Goal: Information Seeking & Learning: Learn about a topic

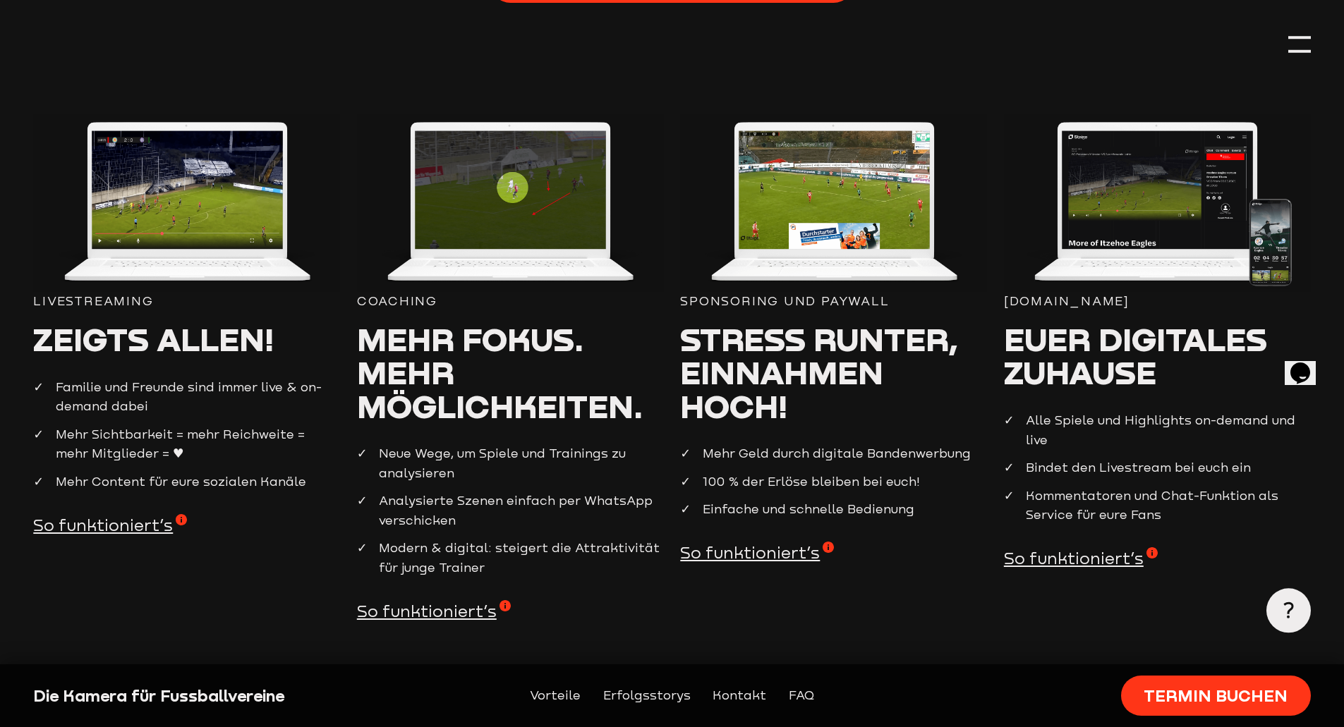
scroll to position [1438, 0]
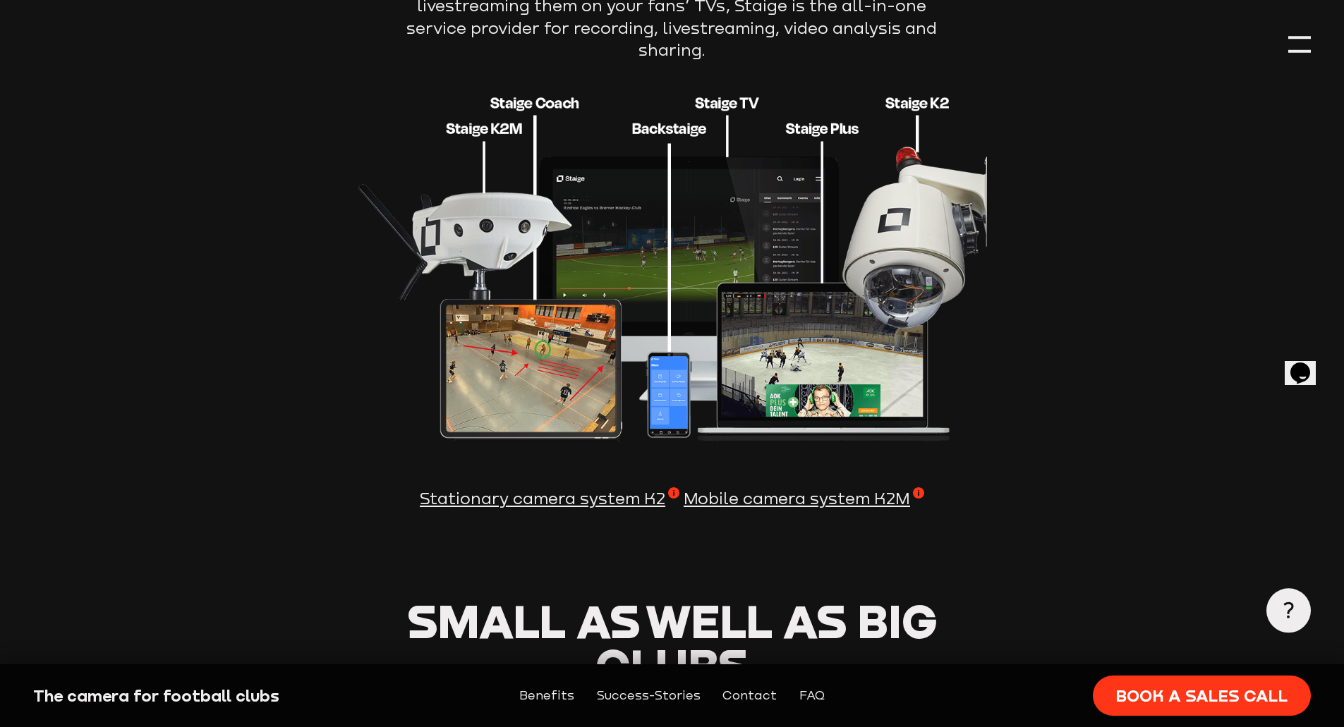
scroll to position [3799, 0]
click at [510, 488] on span "Stationary camera system K2" at bounding box center [550, 499] width 260 height 23
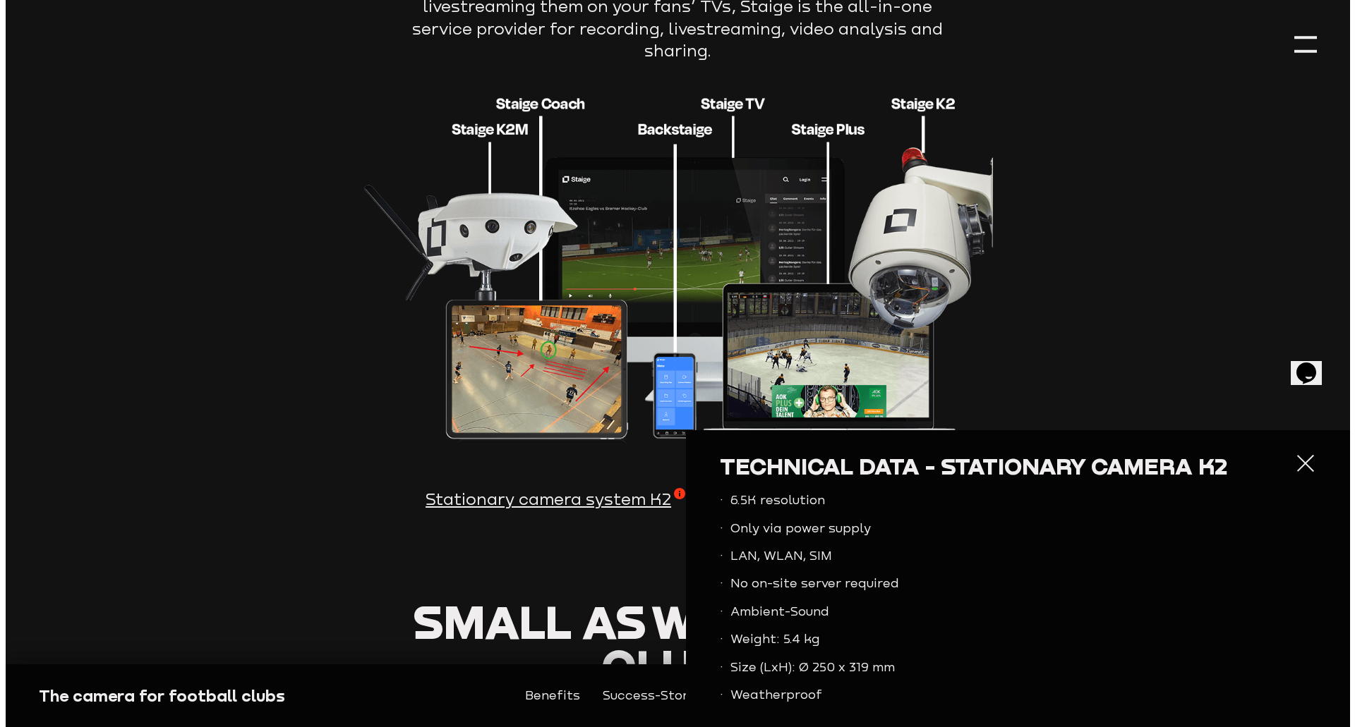
scroll to position [3806, 0]
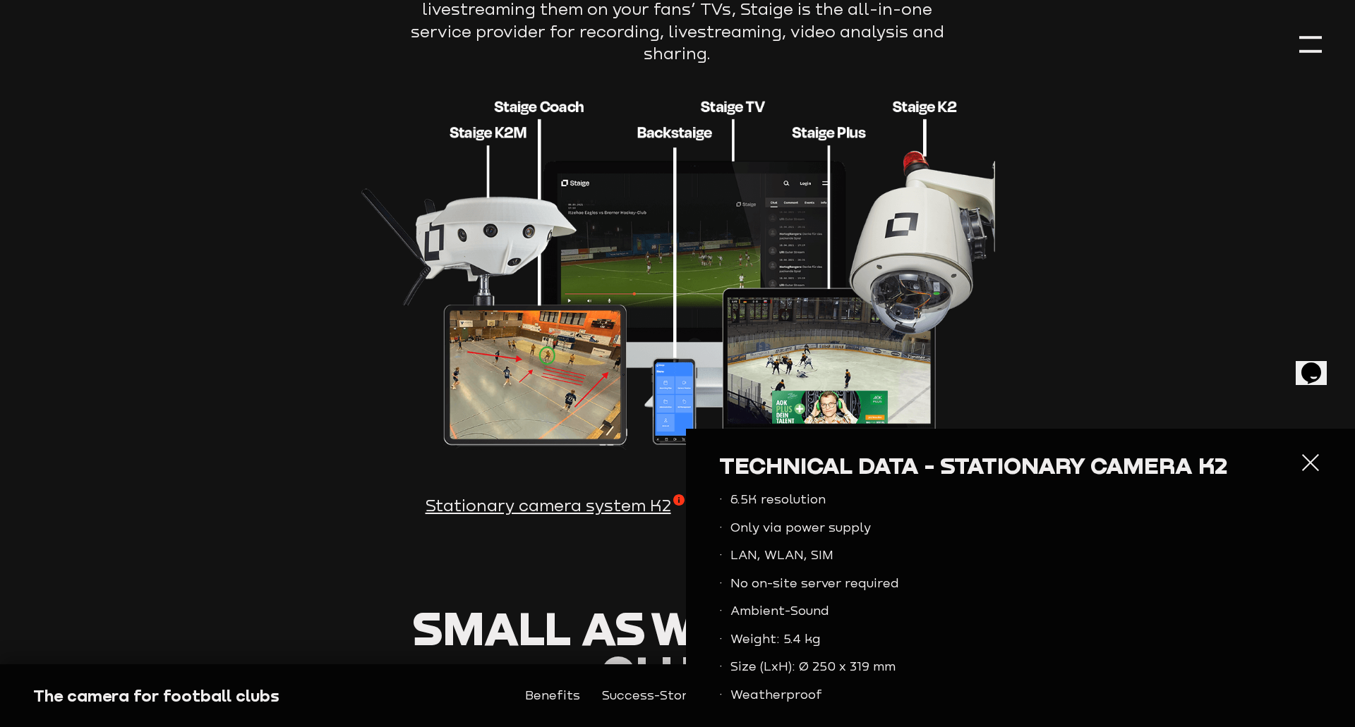
click at [1300, 463] on div at bounding box center [1310, 463] width 23 height 23
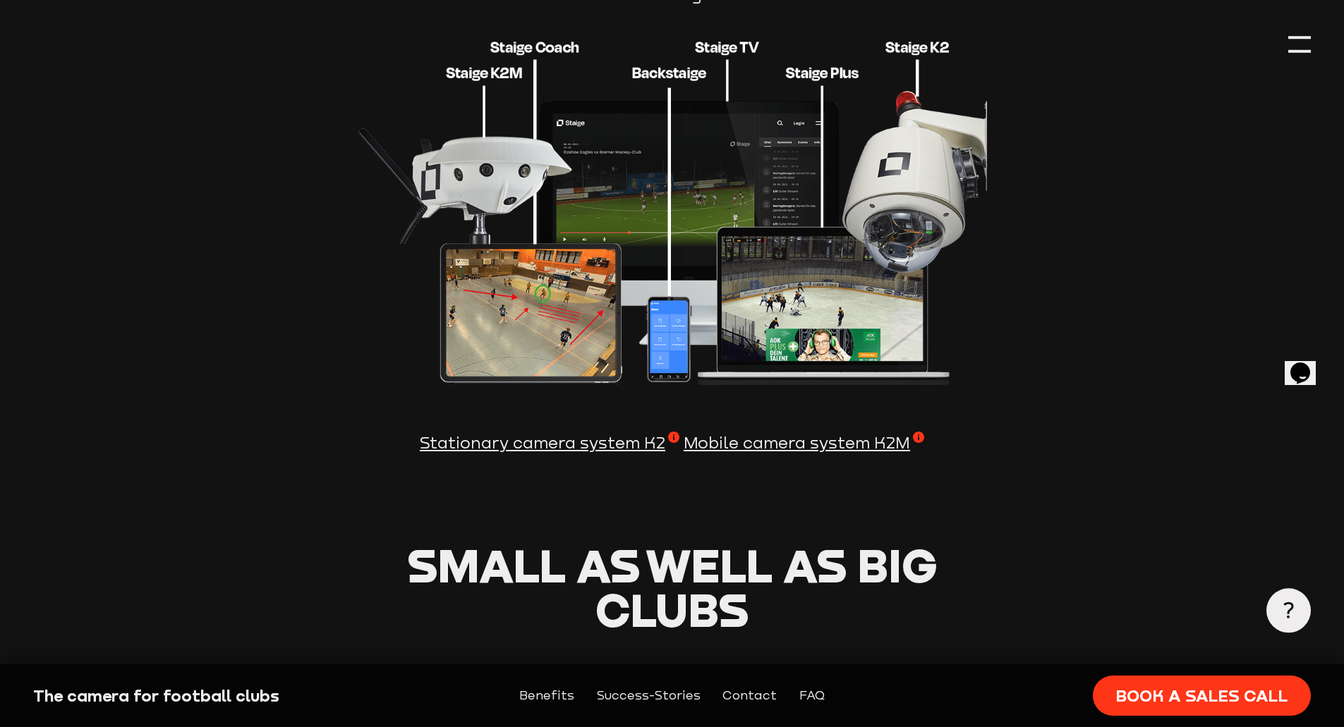
scroll to position [3853, 0]
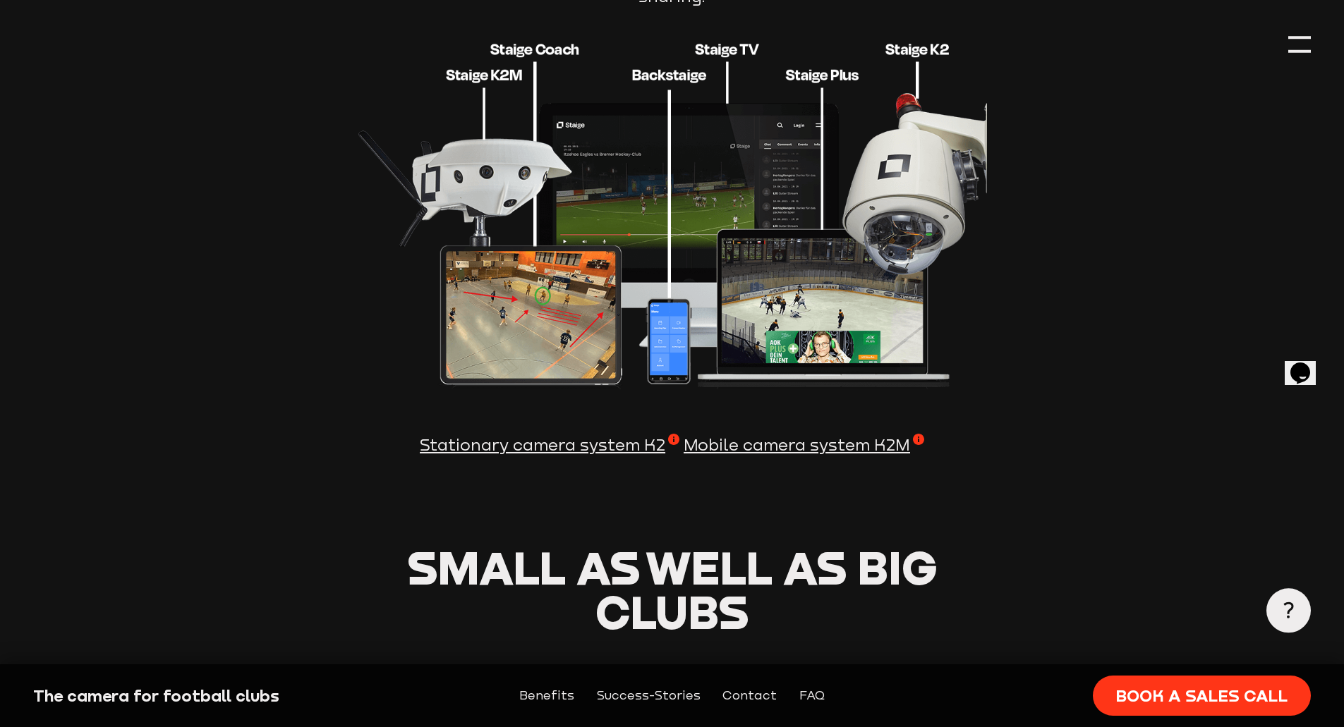
click at [490, 434] on span "Stationary camera system K2" at bounding box center [550, 445] width 260 height 23
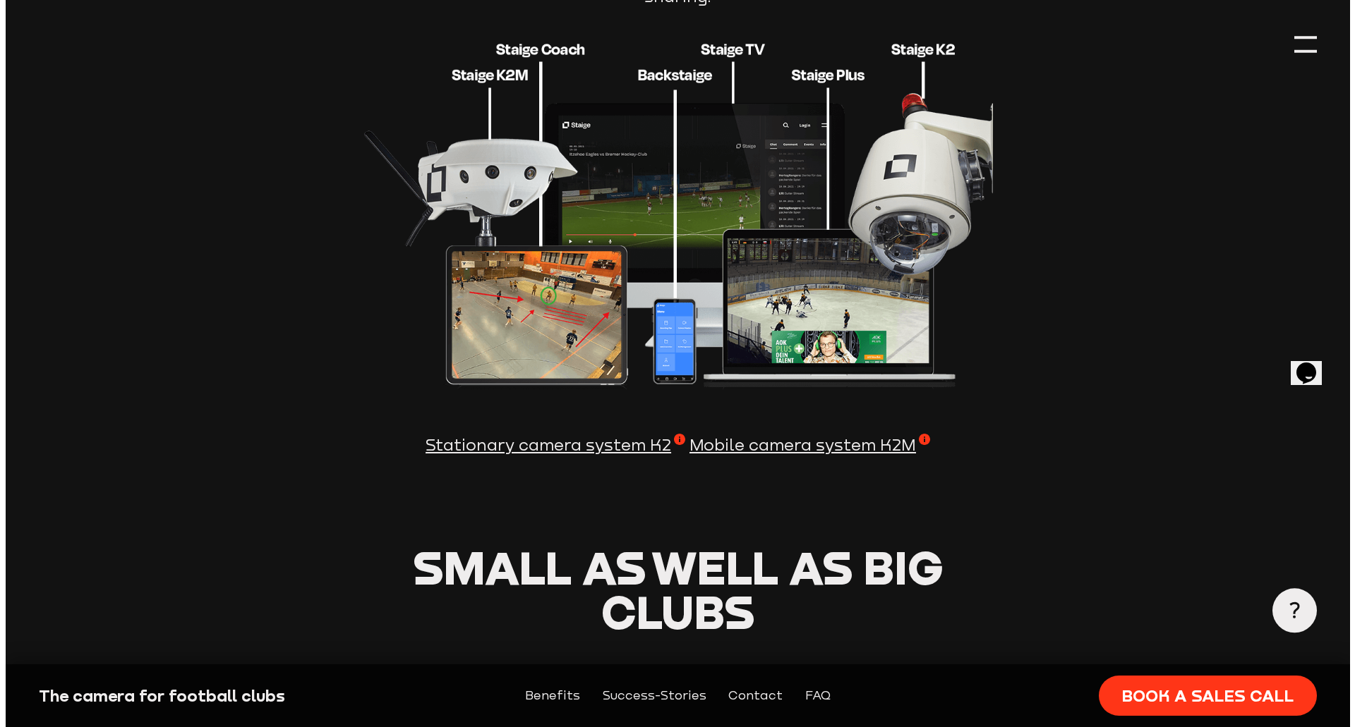
scroll to position [3861, 0]
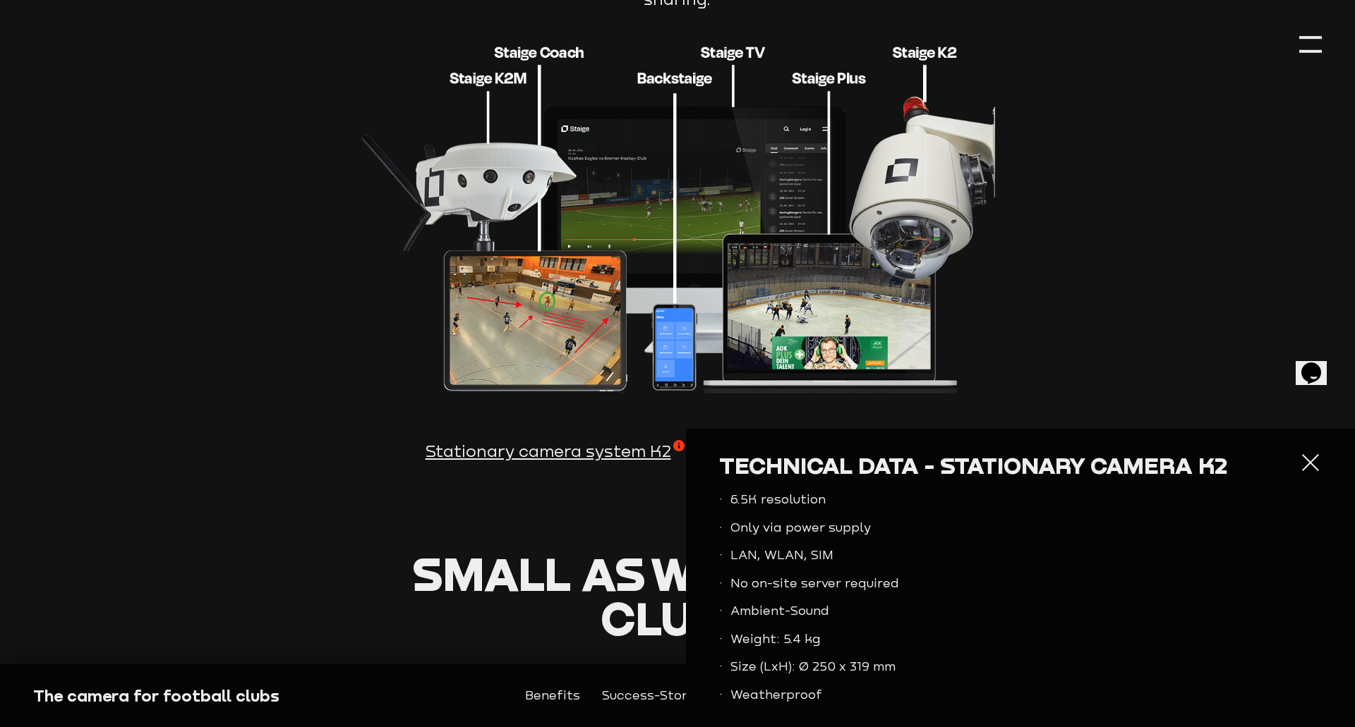
click at [1299, 463] on div at bounding box center [1310, 463] width 23 height 23
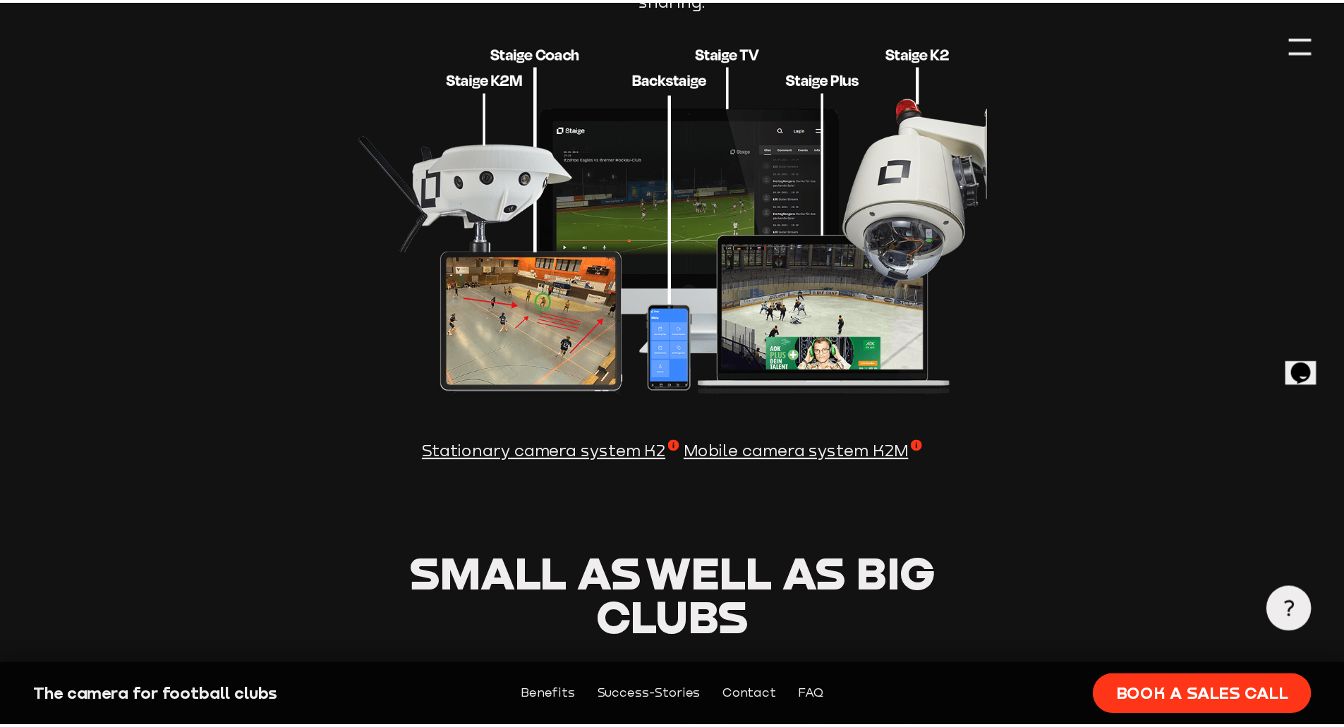
scroll to position [3853, 0]
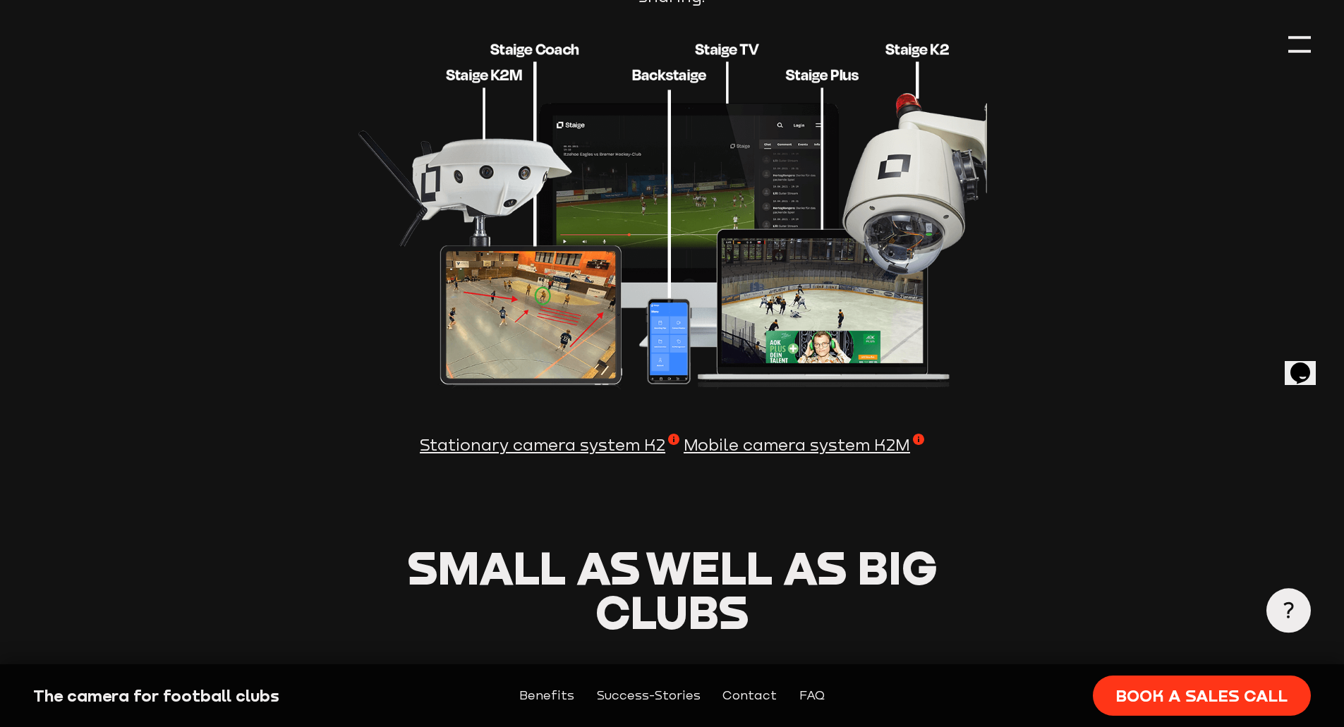
click at [778, 435] on span "Mobile camera system K2M" at bounding box center [804, 445] width 241 height 23
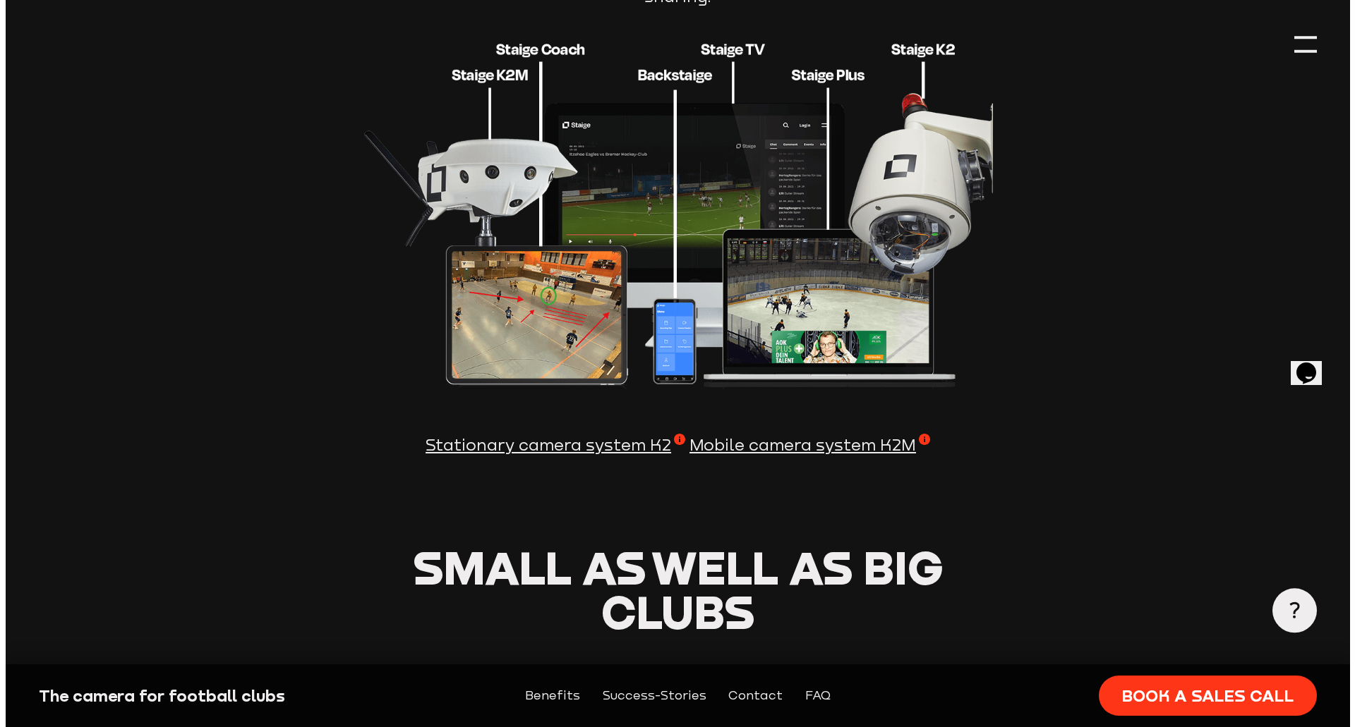
scroll to position [3861, 0]
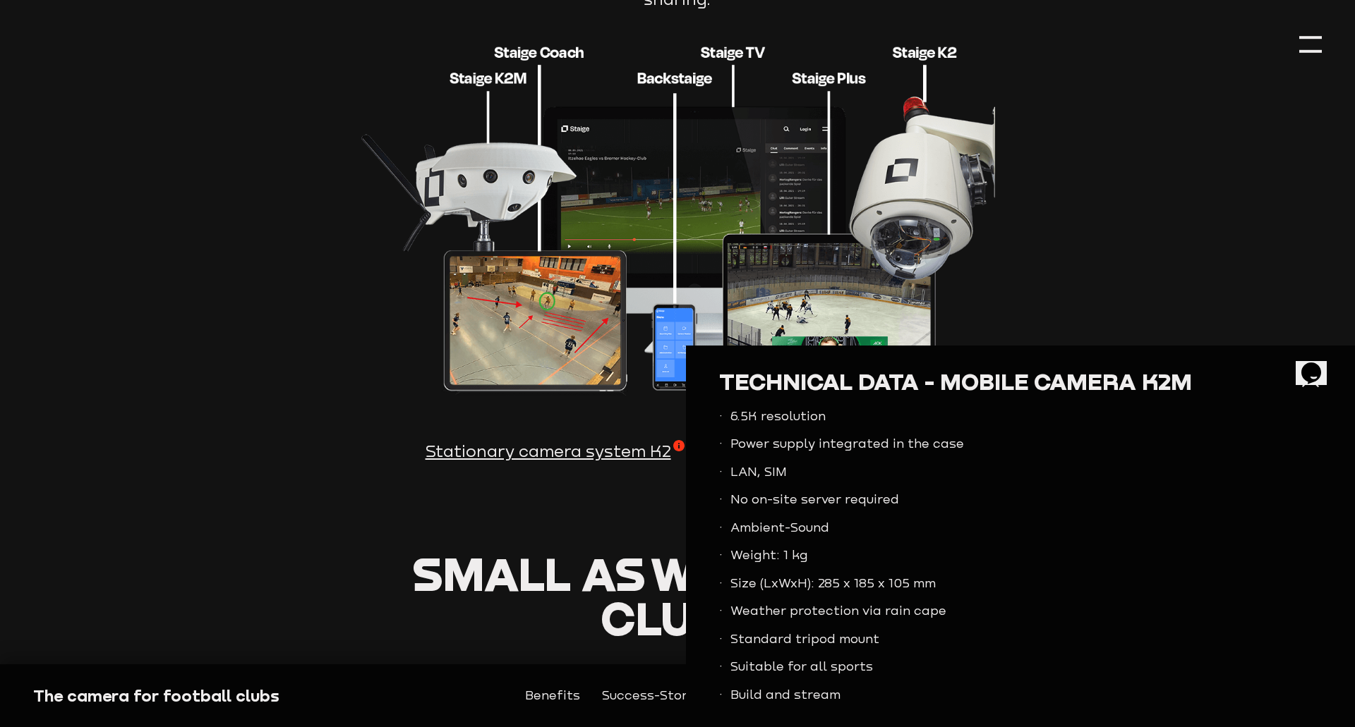
click at [1299, 386] on div at bounding box center [1310, 379] width 23 height 23
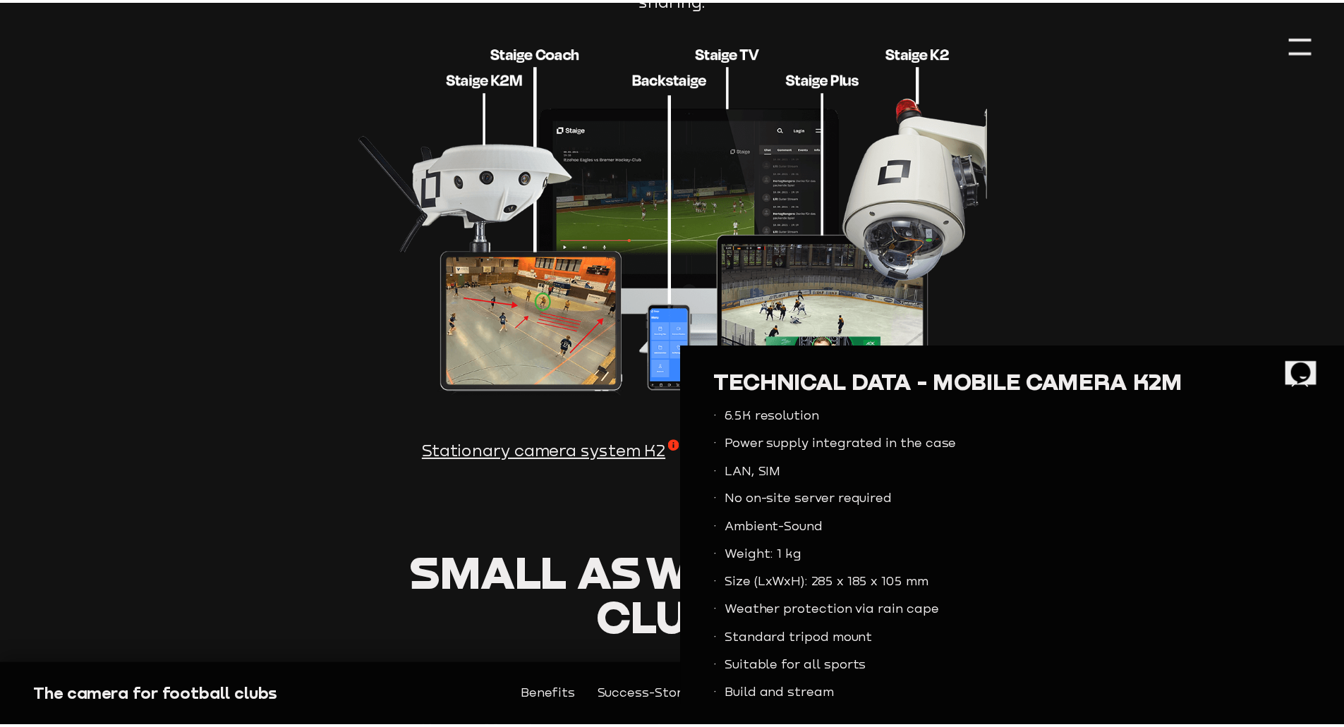
scroll to position [3853, 0]
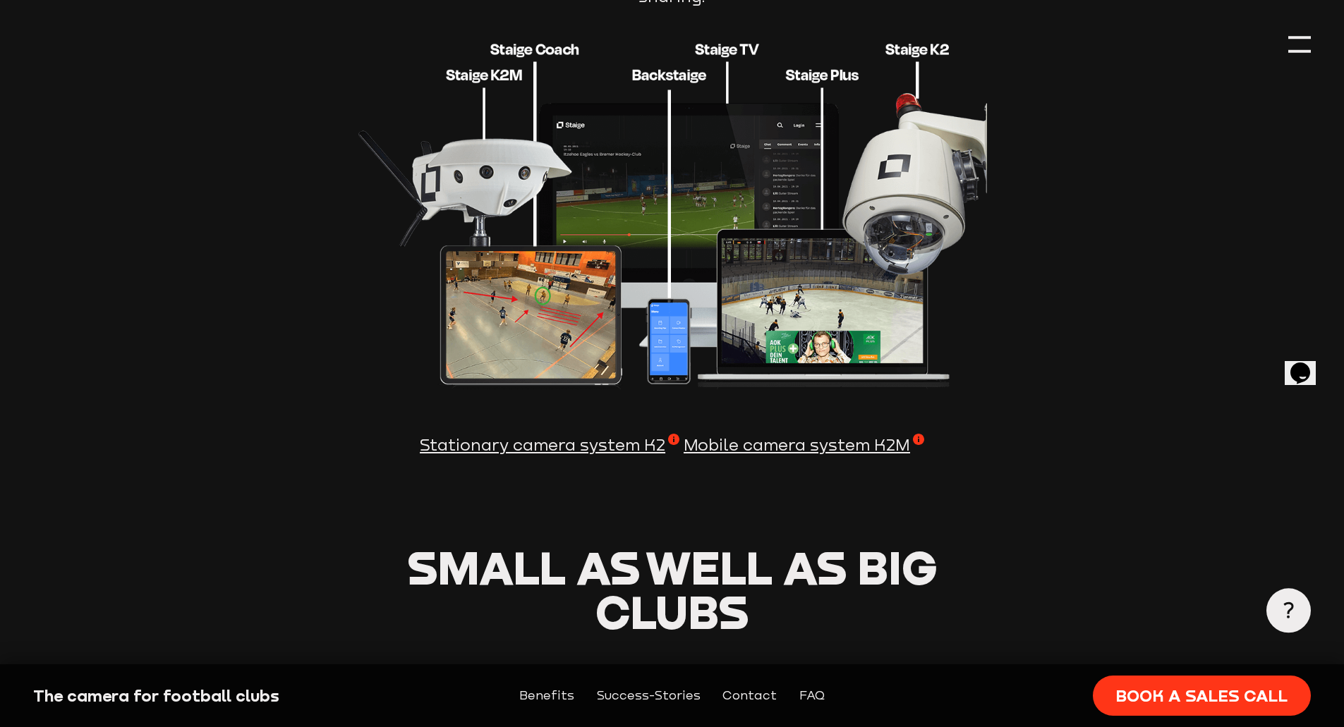
click at [627, 434] on span "Stationary camera system K2" at bounding box center [550, 445] width 260 height 23
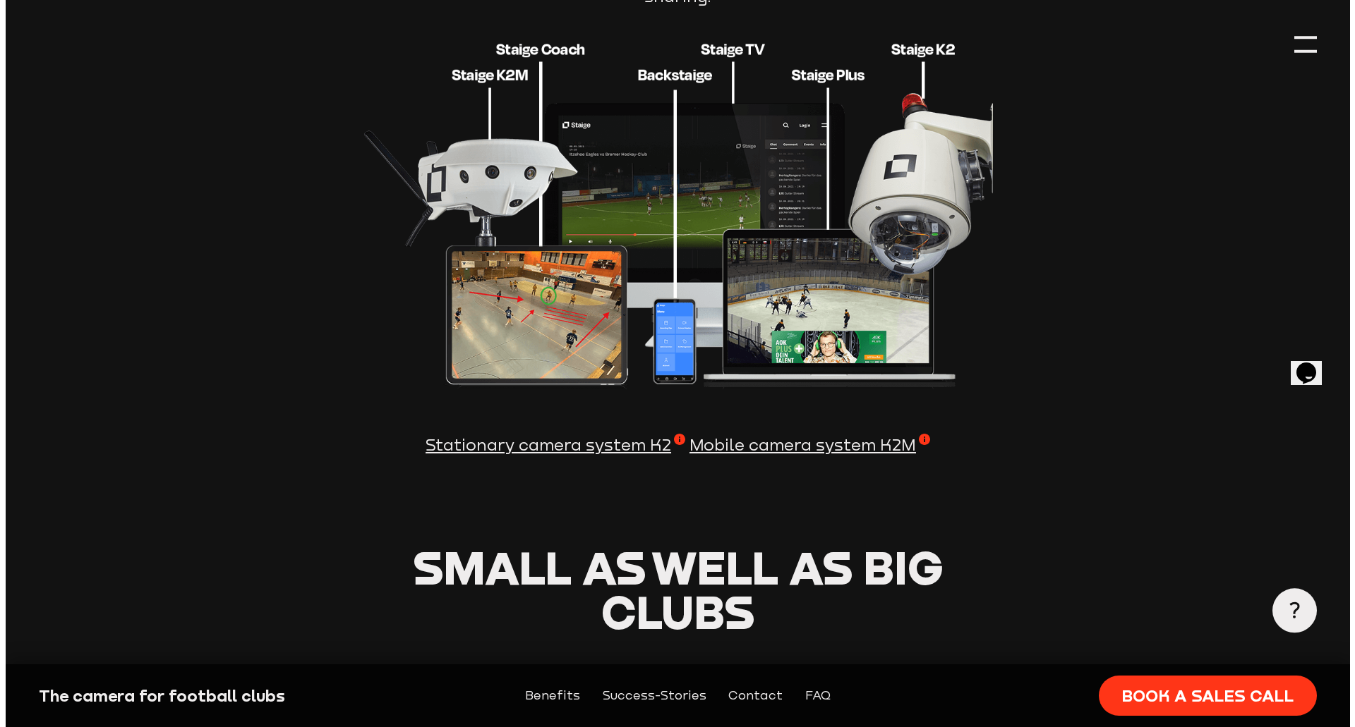
scroll to position [3861, 0]
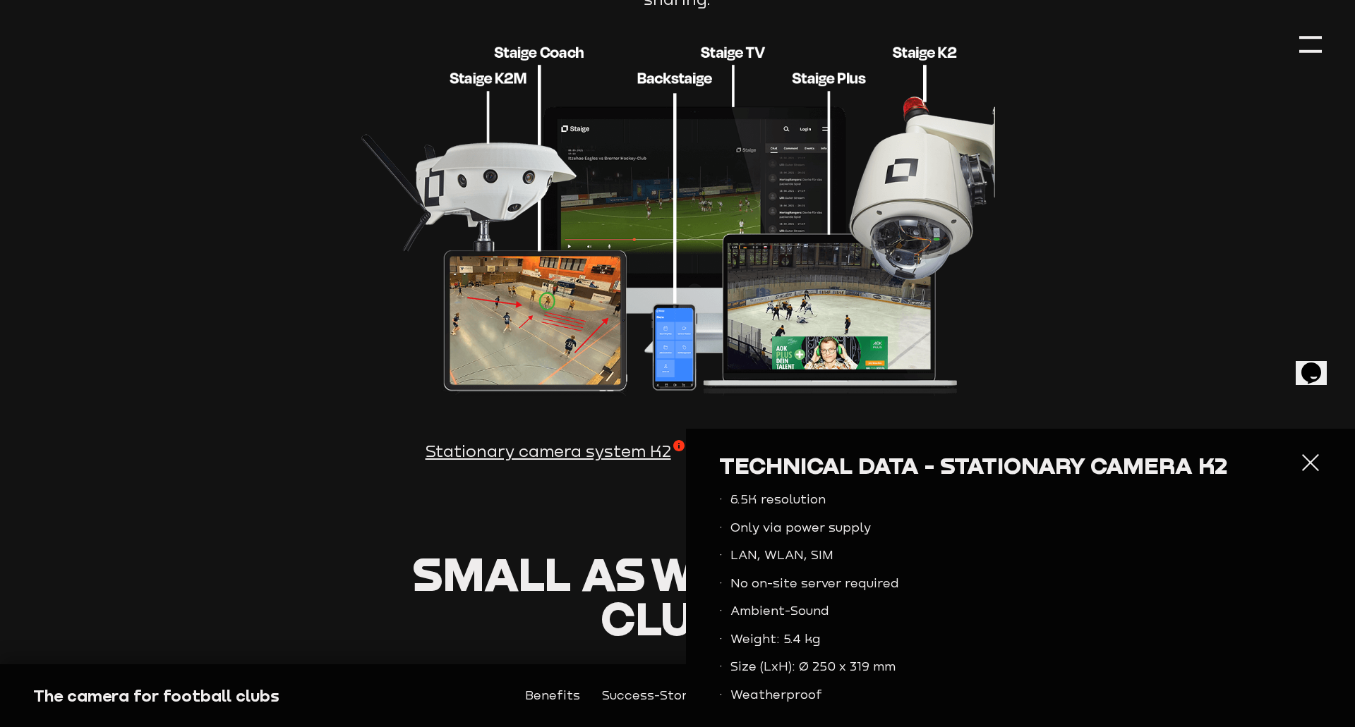
click at [1306, 463] on div at bounding box center [1310, 463] width 23 height 23
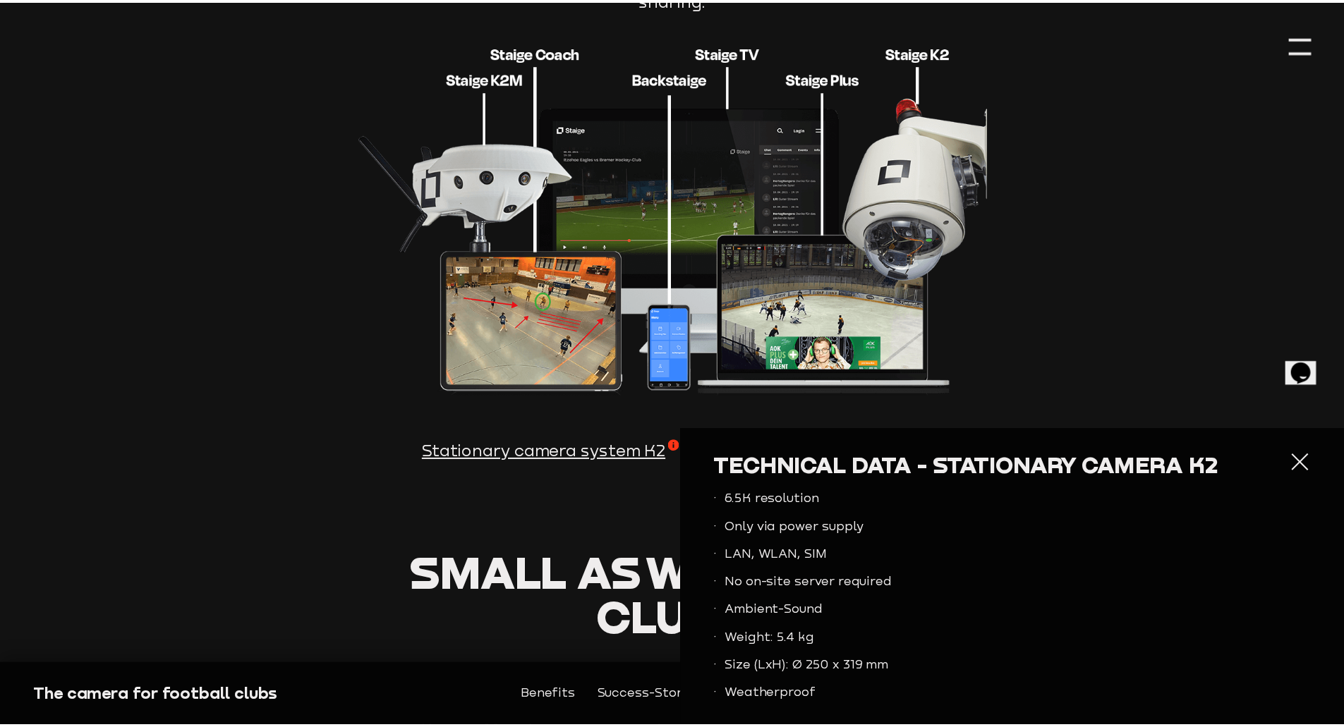
scroll to position [3853, 0]
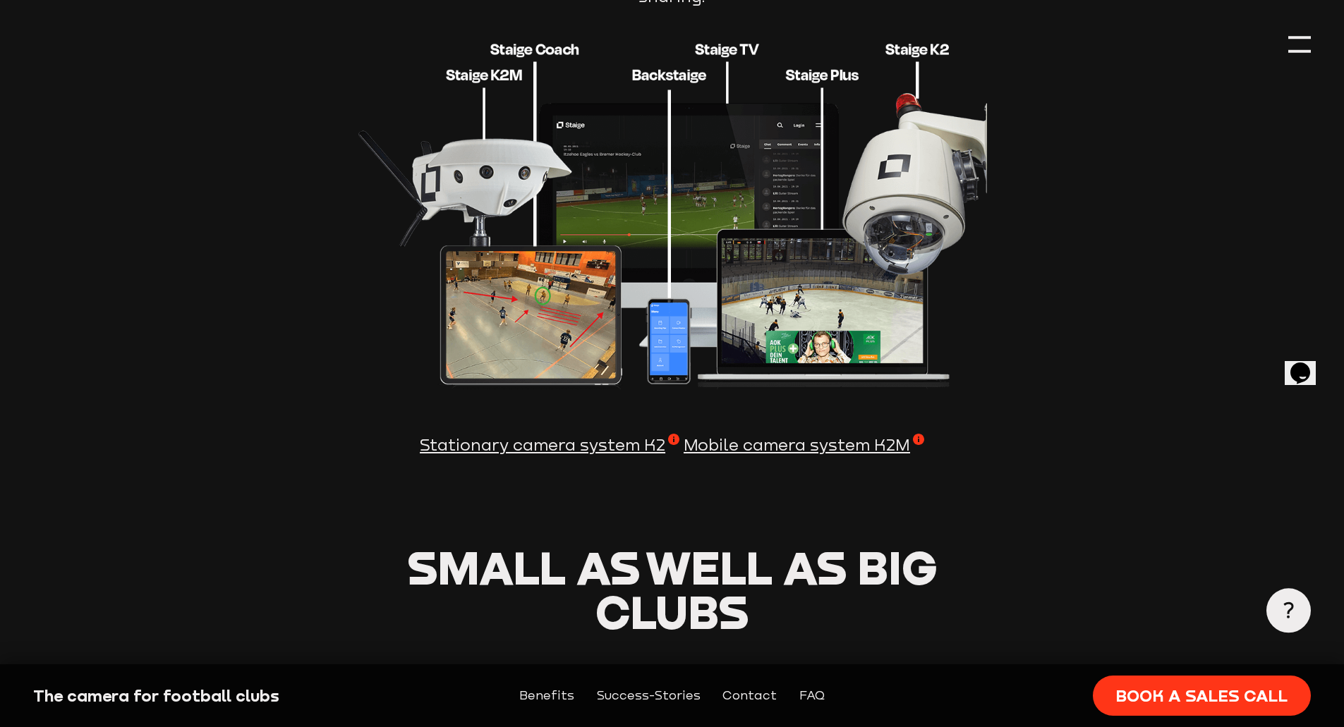
click at [325, 476] on section "Staige takes you to the next level From producing your matches without a camera…" at bounding box center [671, 170] width 1277 height 749
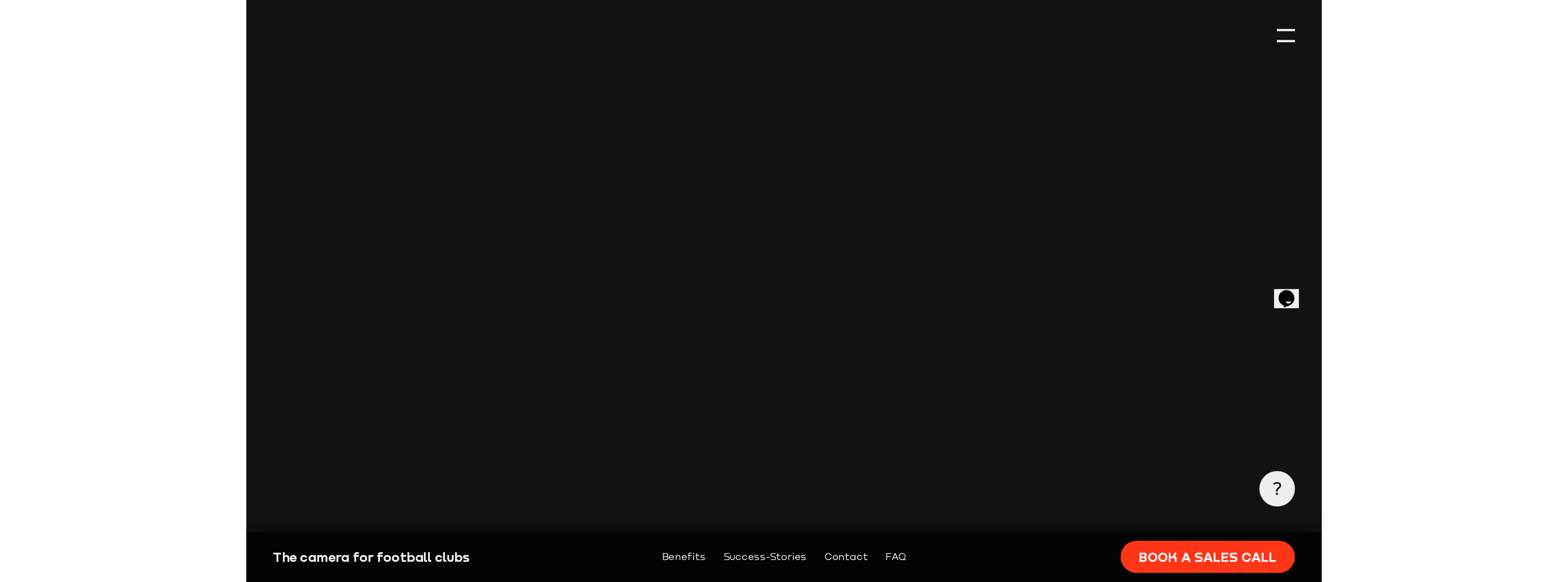
scroll to position [0, 0]
